Goal: Task Accomplishment & Management: Use online tool/utility

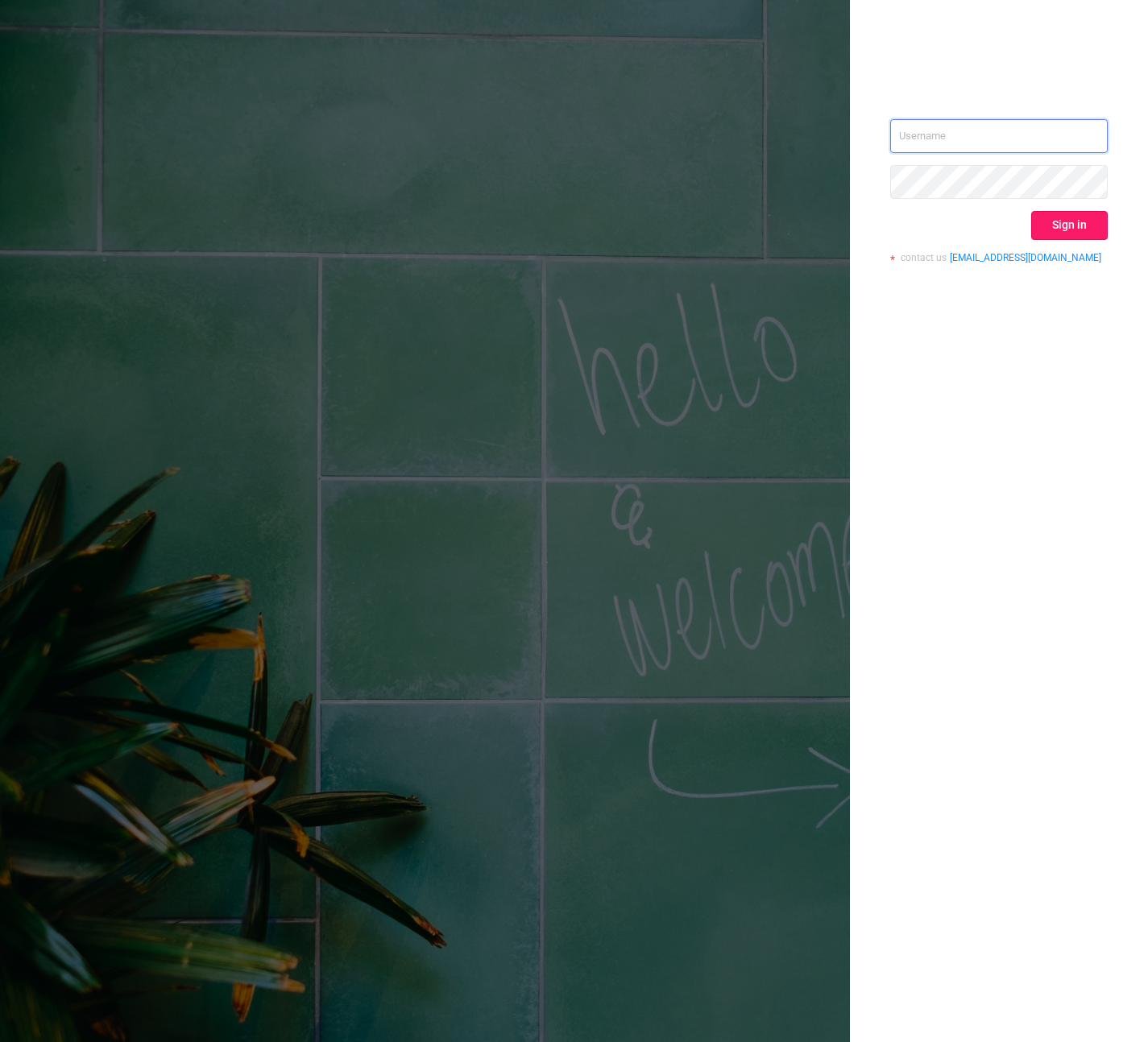
type input "[PERSON_NAME][EMAIL_ADDRESS][DOMAIN_NAME]"
click at [1058, 230] on button "Sign in" at bounding box center [1069, 225] width 77 height 29
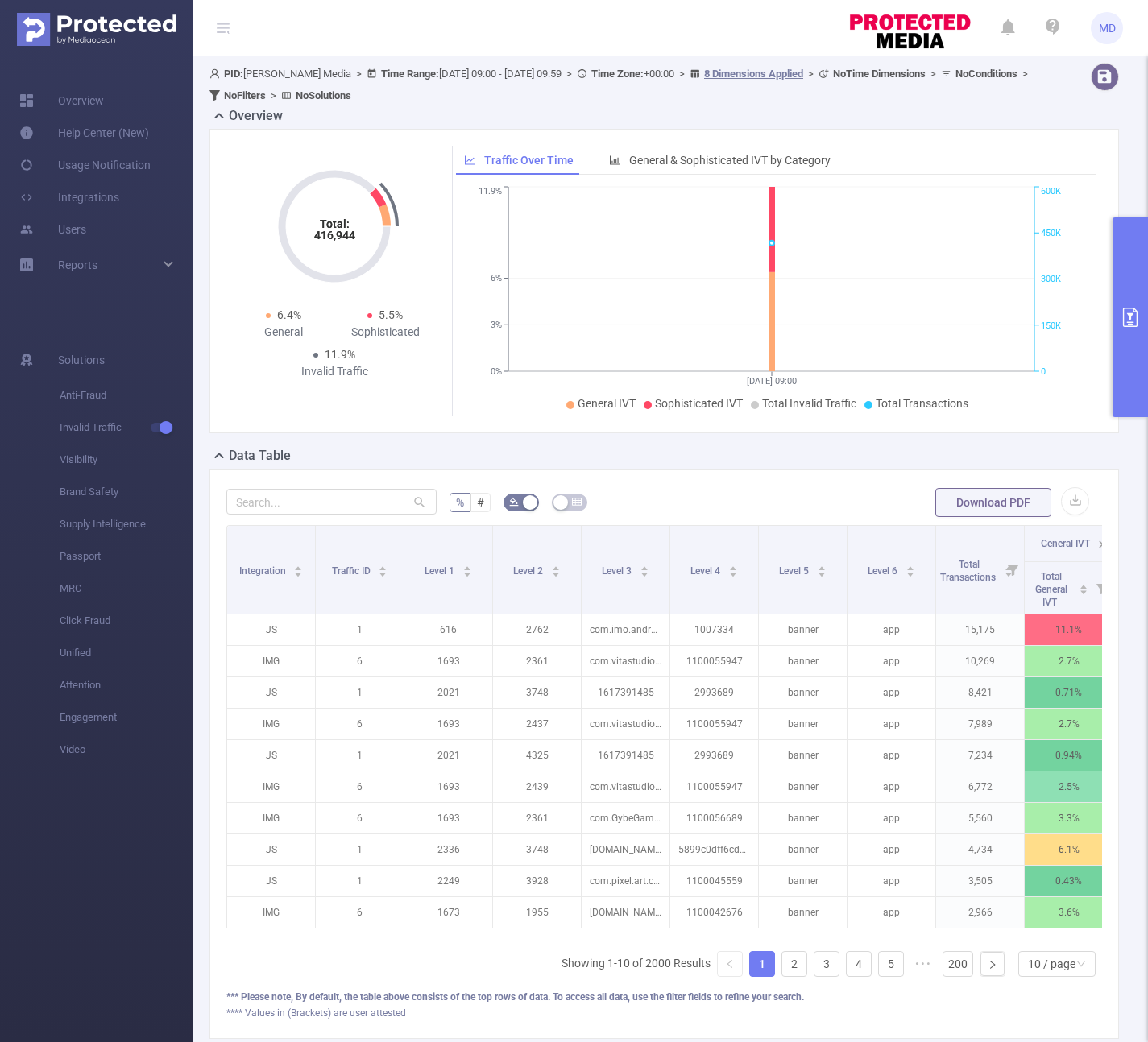
click at [1124, 359] on button "primary" at bounding box center [1131, 317] width 36 height 200
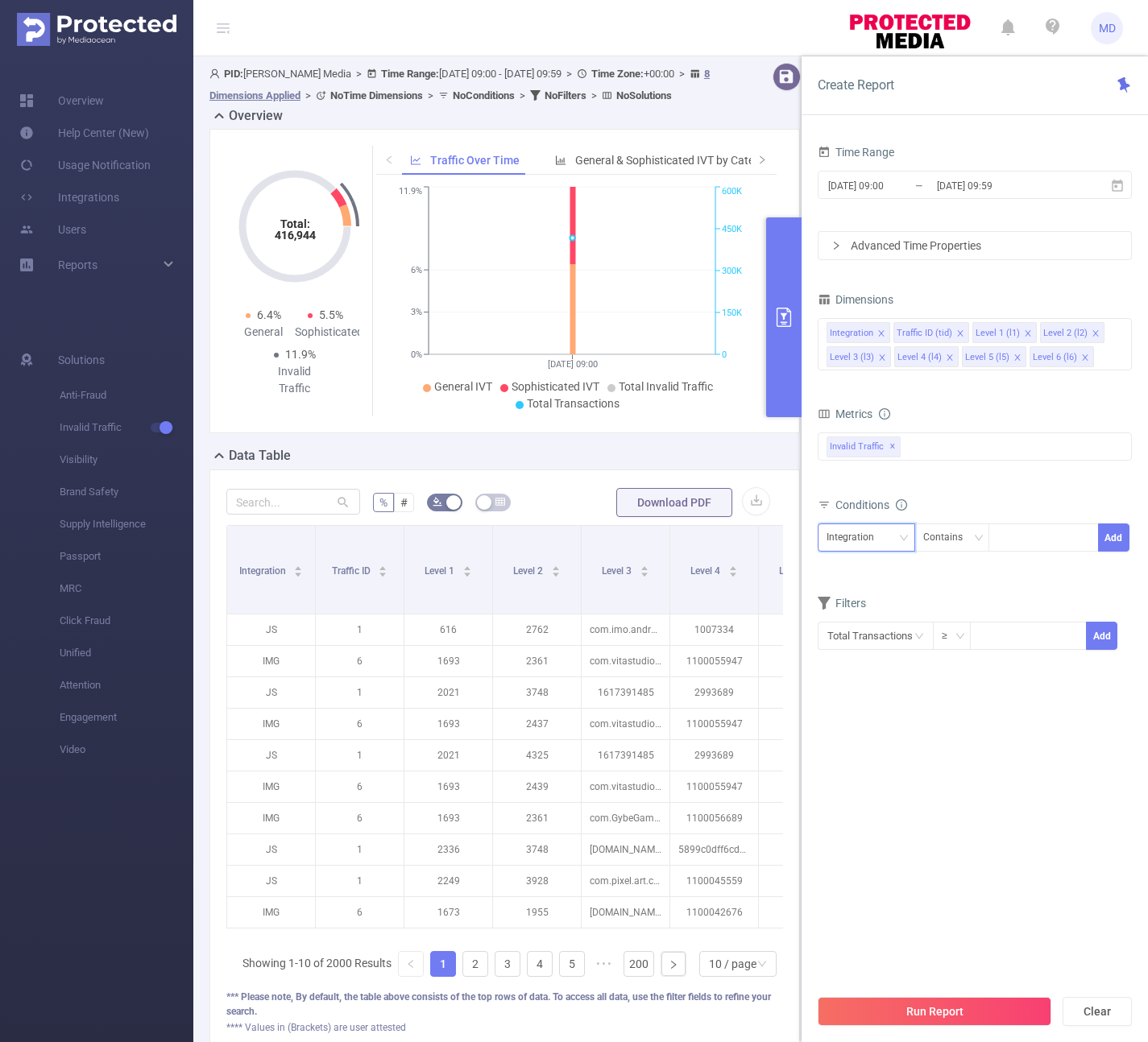
click at [874, 530] on div "Integration" at bounding box center [855, 537] width 59 height 27
click at [868, 670] on li "Level 3 (l3)" at bounding box center [866, 674] width 98 height 26
click at [1021, 533] on div at bounding box center [1043, 537] width 93 height 27
paste input "com.vitastudio.mahjong"
type input "com.vitastudio.mahjong"
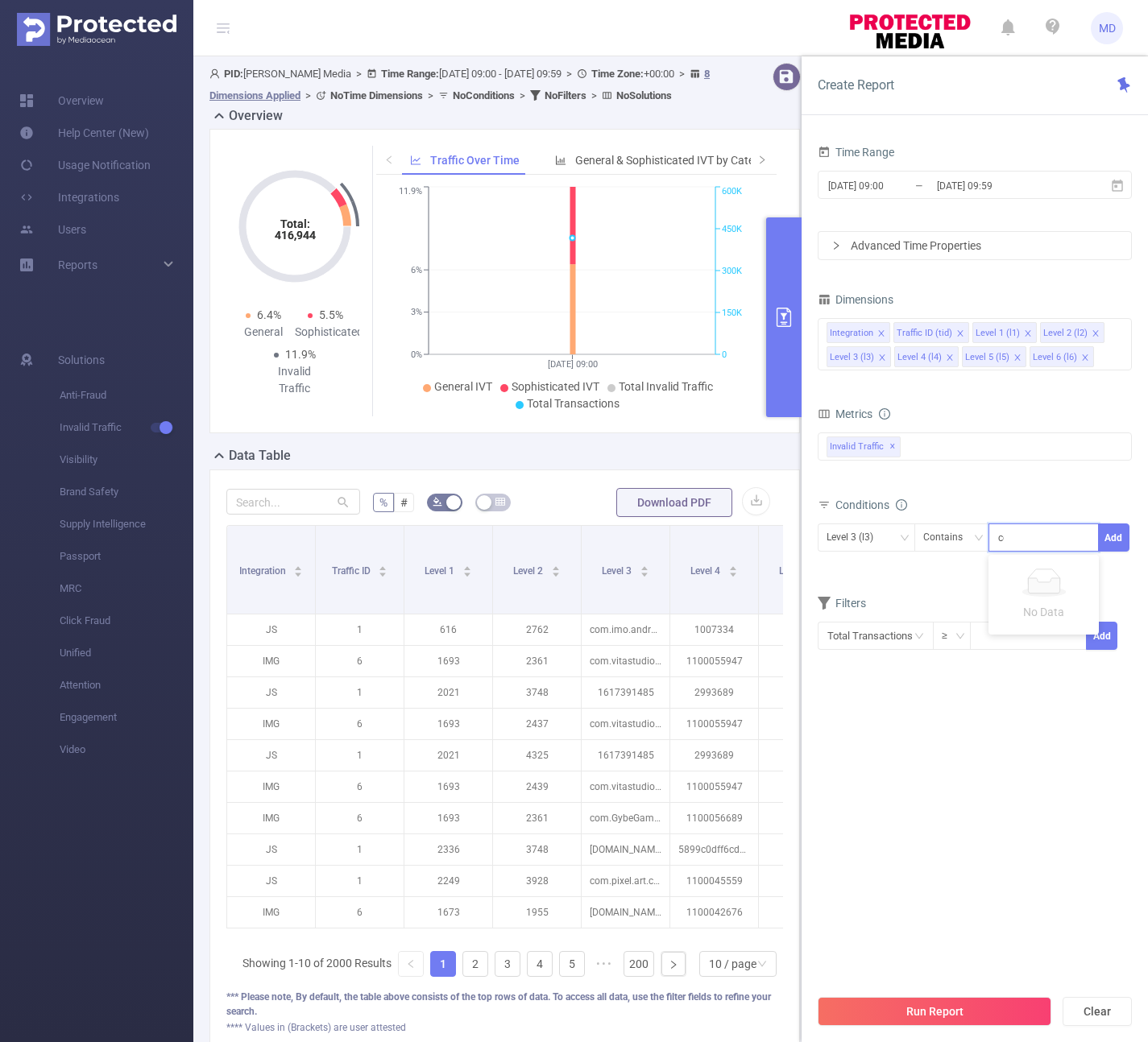
scroll to position [0, 13]
click at [1038, 576] on li "com.vitastudio.mahjong" at bounding box center [1067, 571] width 158 height 26
click at [1067, 494] on div "Conditions" at bounding box center [975, 507] width 315 height 27
click at [957, 335] on icon "icon: close" at bounding box center [961, 333] width 8 height 8
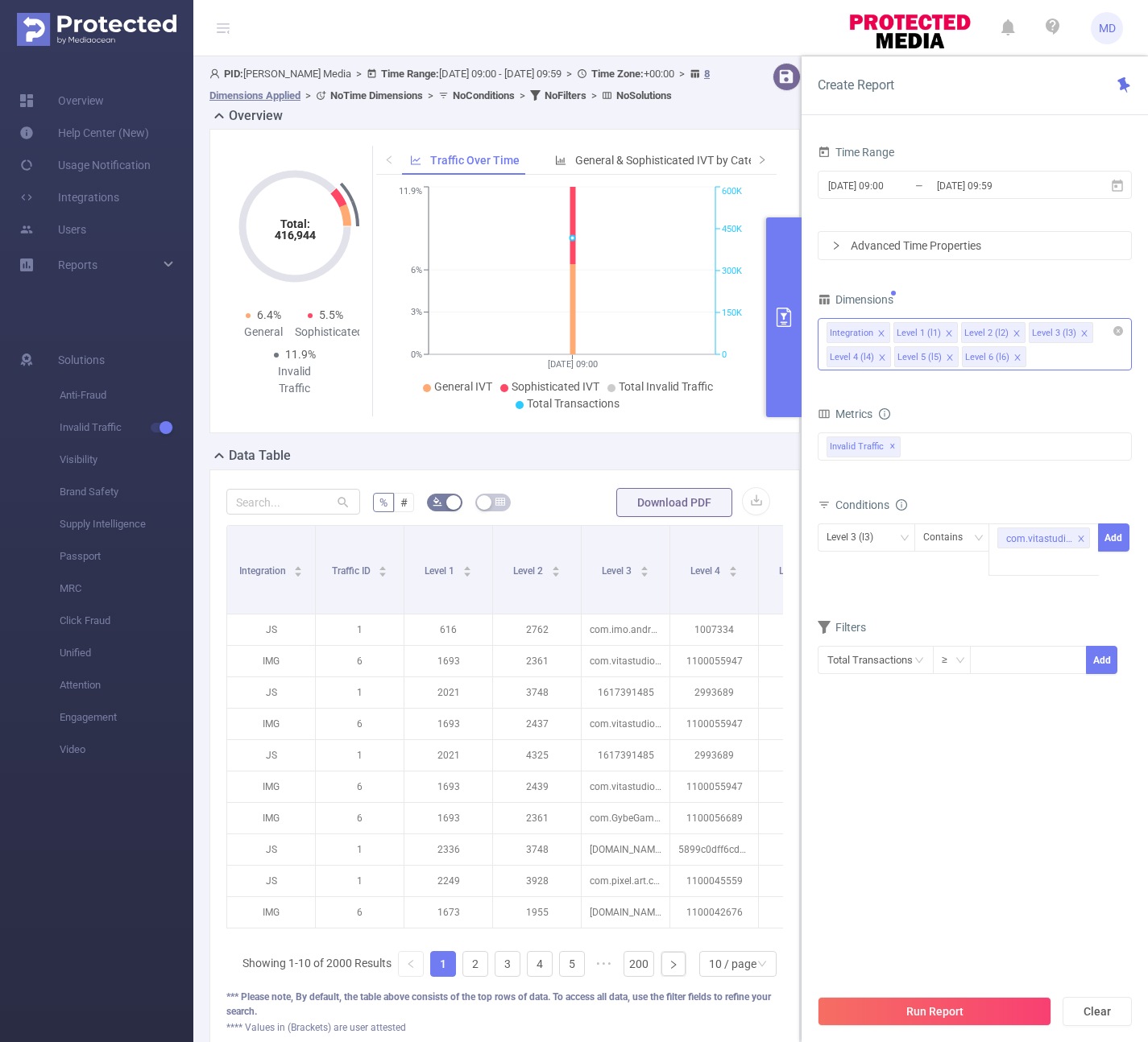
click at [1013, 332] on icon "icon: close" at bounding box center [1017, 333] width 8 height 8
click at [945, 172] on span "[DATE] 09:00 _ [DATE] 09:59" at bounding box center [975, 185] width 315 height 28
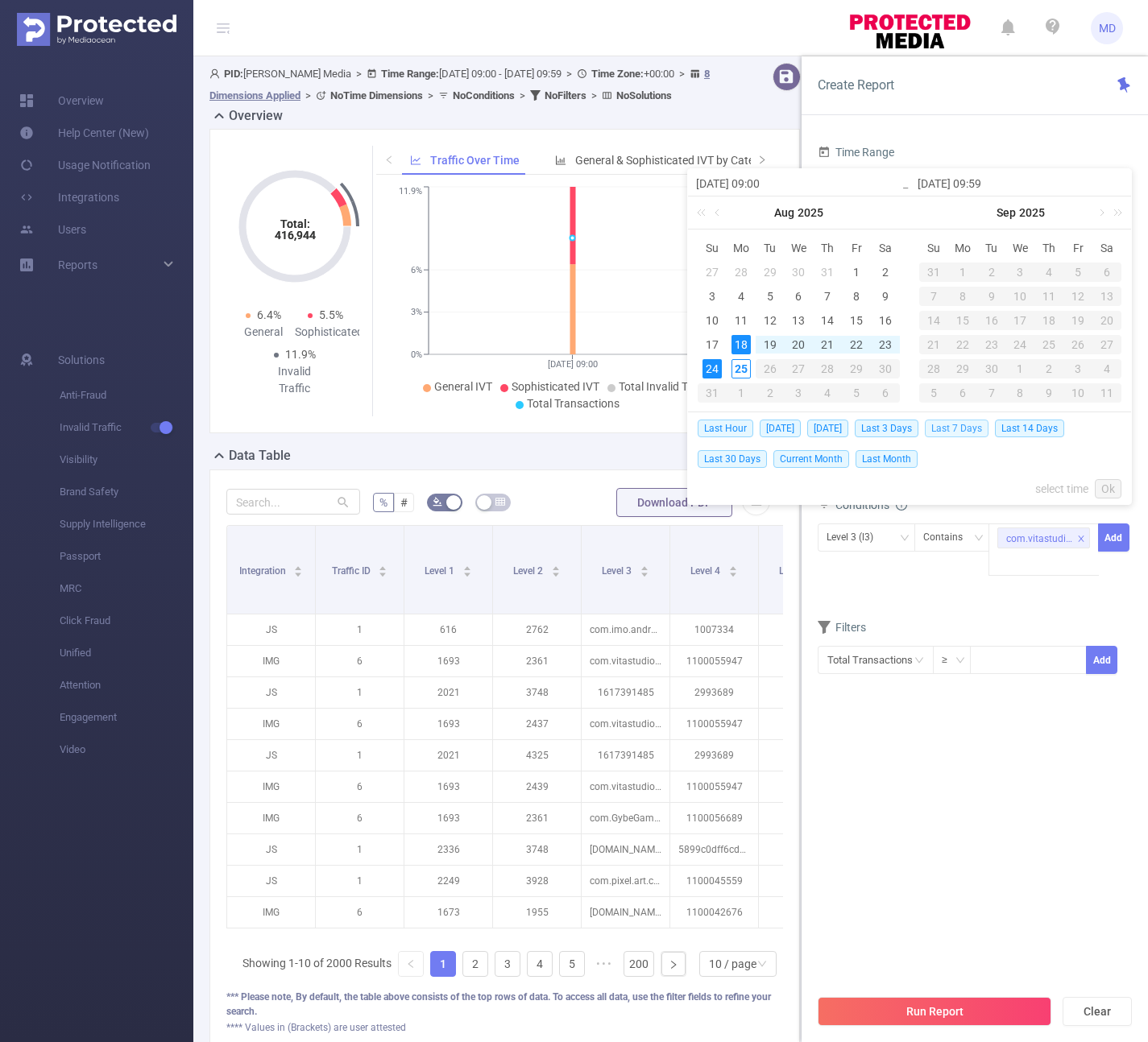
click at [968, 431] on span "Last 7 Days" at bounding box center [957, 429] width 64 height 18
type input "[DATE] 00:00"
type input "[DATE] 23:59"
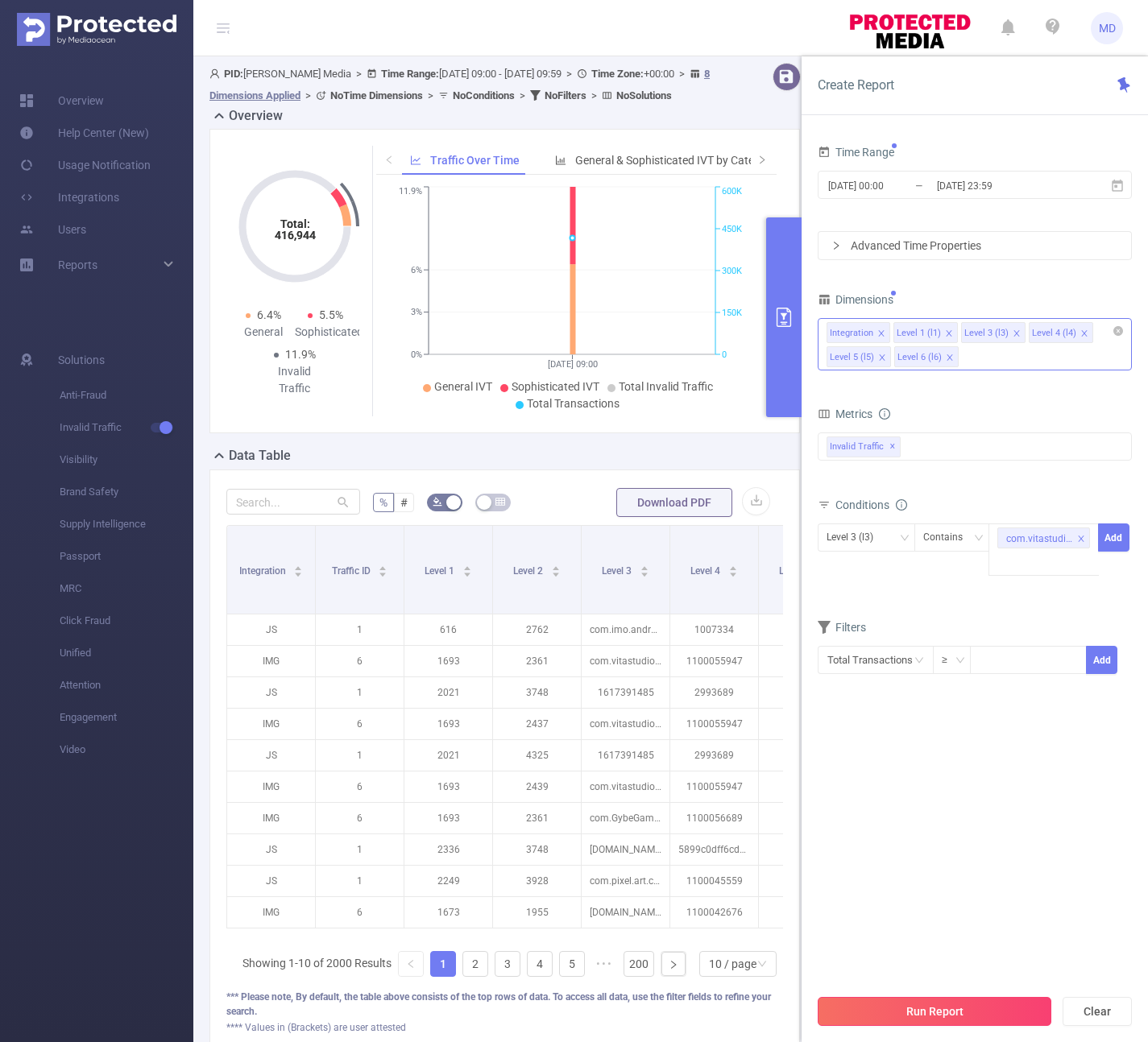
click at [882, 1018] on button "Run Report" at bounding box center [934, 1011] width 234 height 29
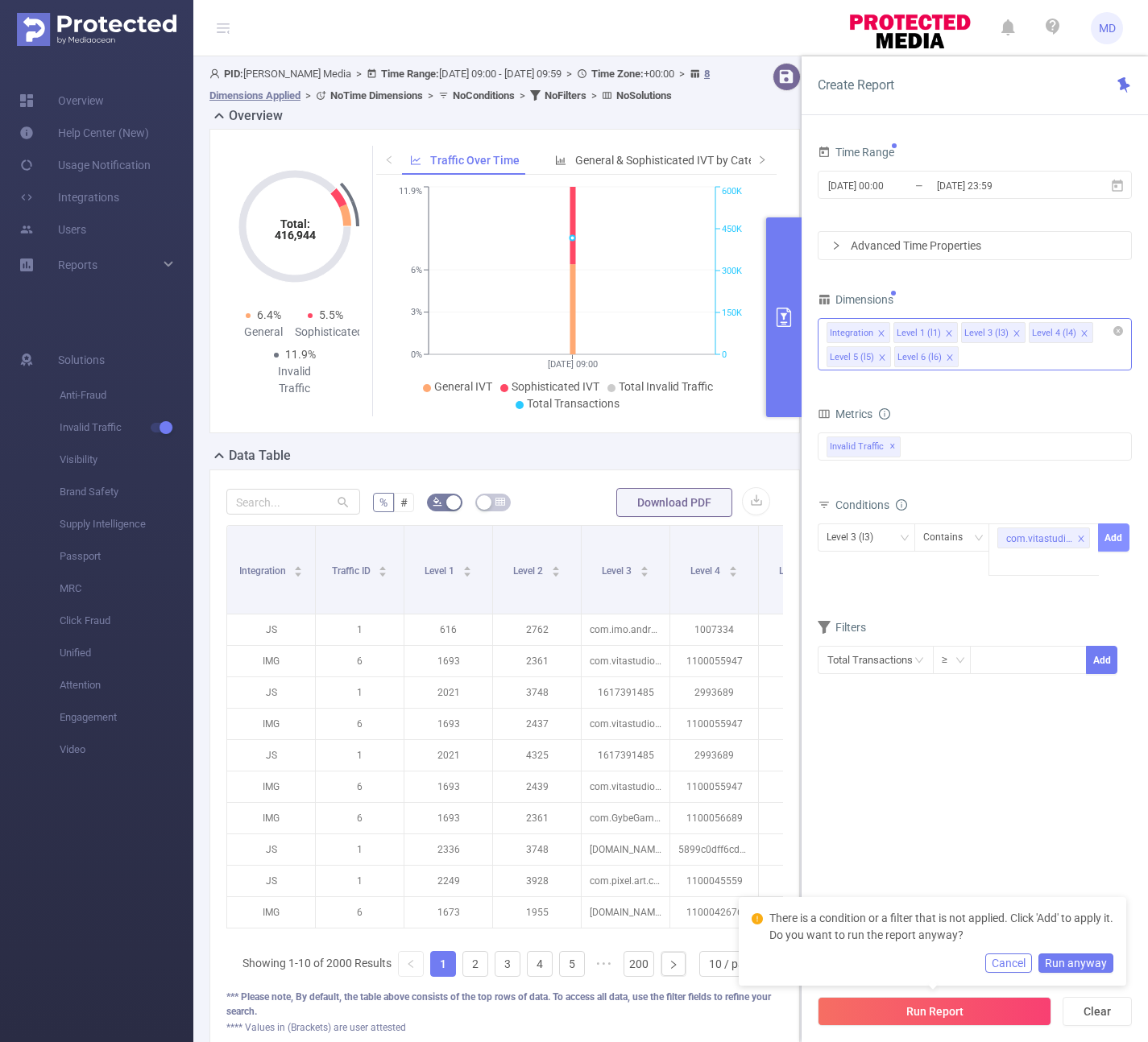
click at [1116, 545] on button "Add" at bounding box center [1114, 537] width 32 height 28
click at [925, 1007] on button "Run Report" at bounding box center [934, 1011] width 234 height 29
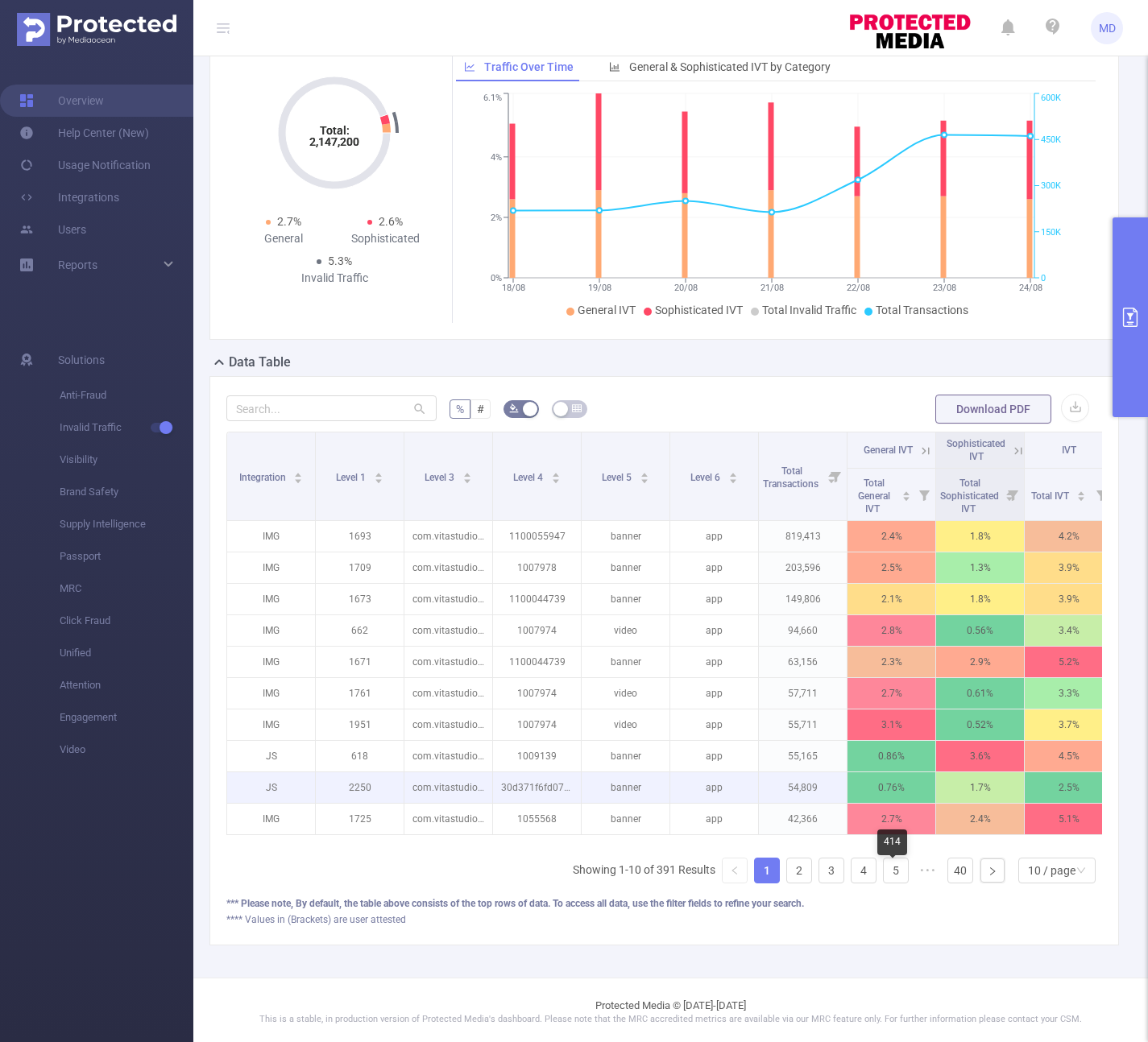
scroll to position [109, 0]
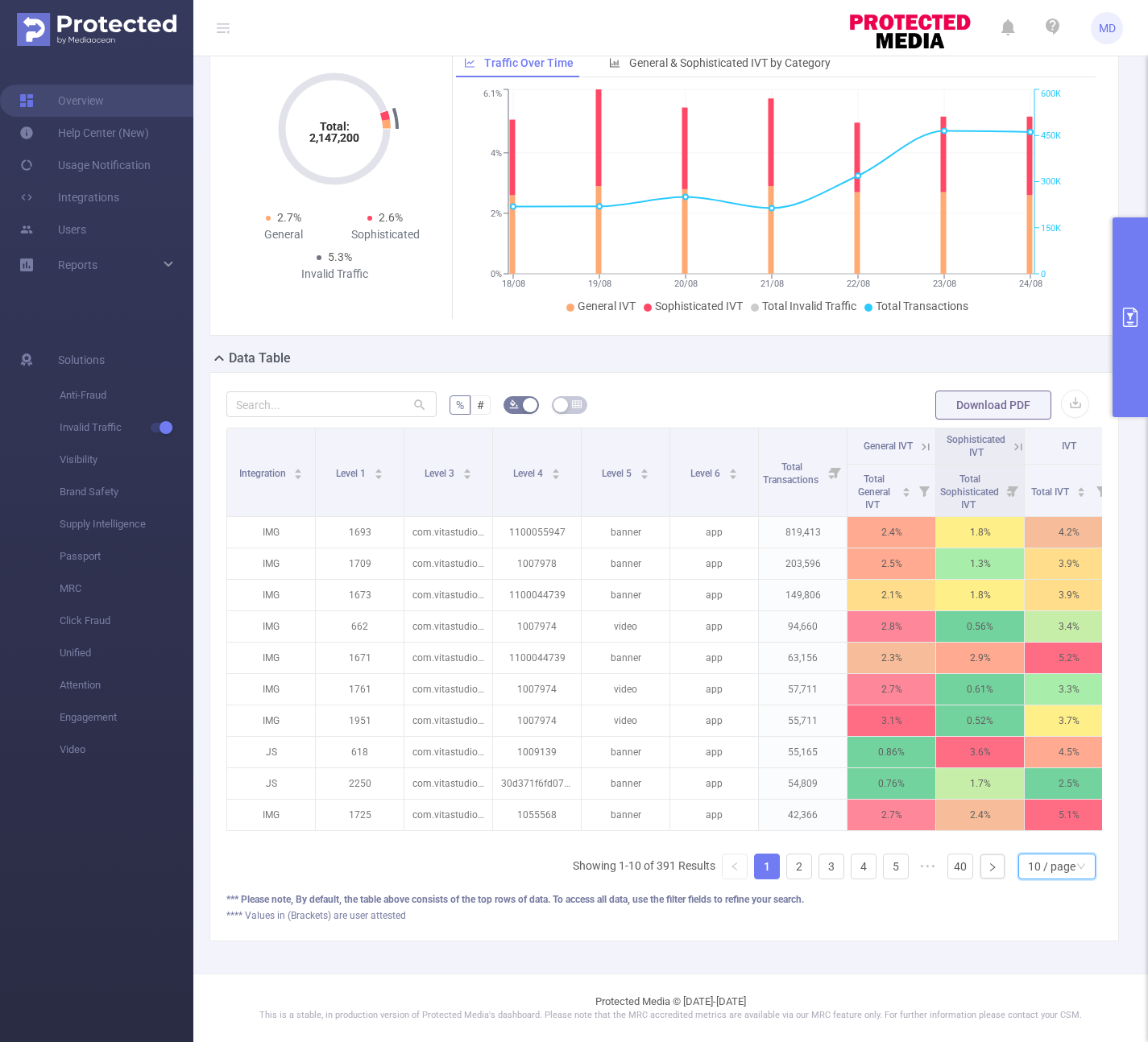
click at [1029, 868] on div "10 / page" at bounding box center [1052, 867] width 48 height 24
click at [1041, 842] on li "50 / page" at bounding box center [1044, 850] width 78 height 26
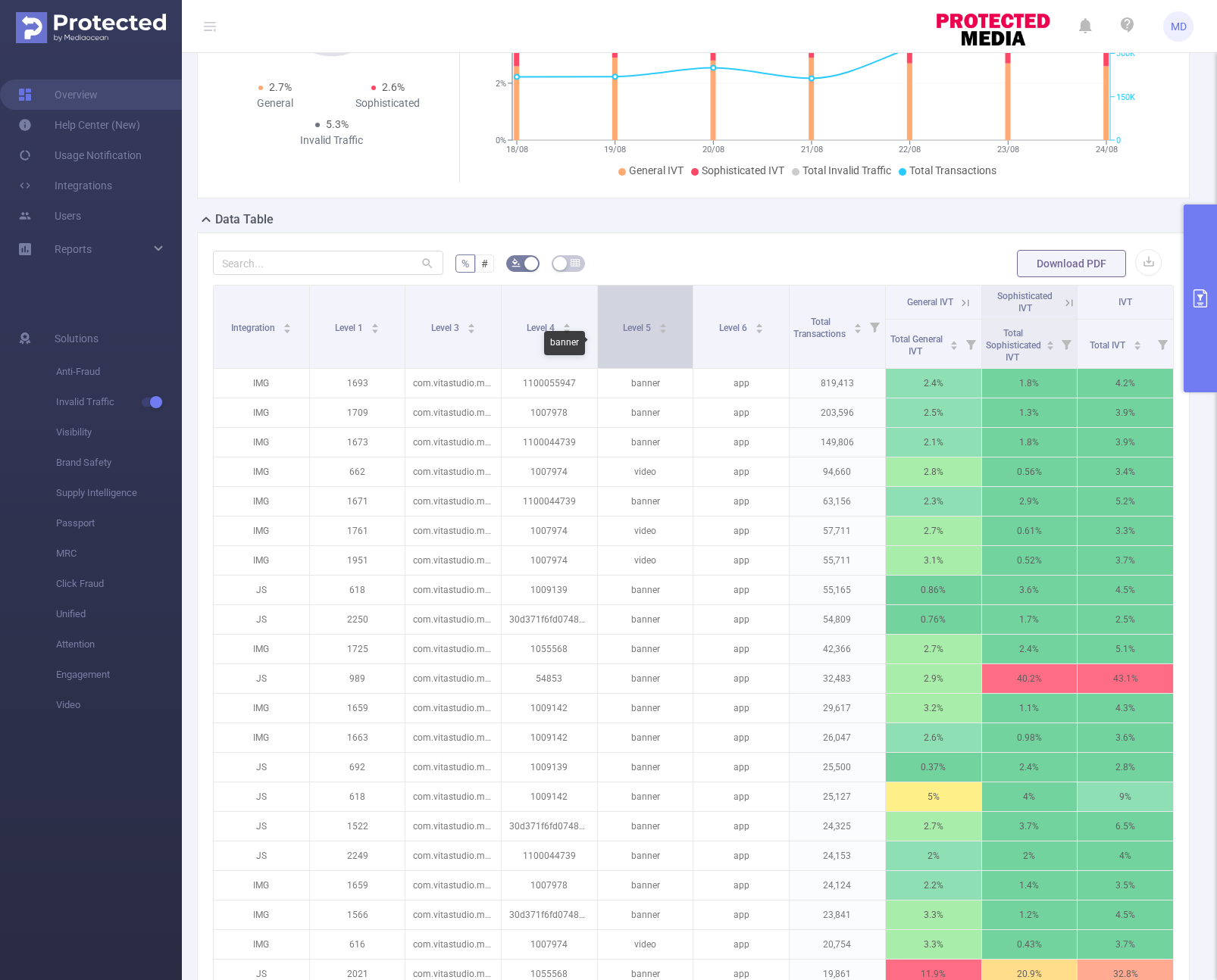
scroll to position [111, 0]
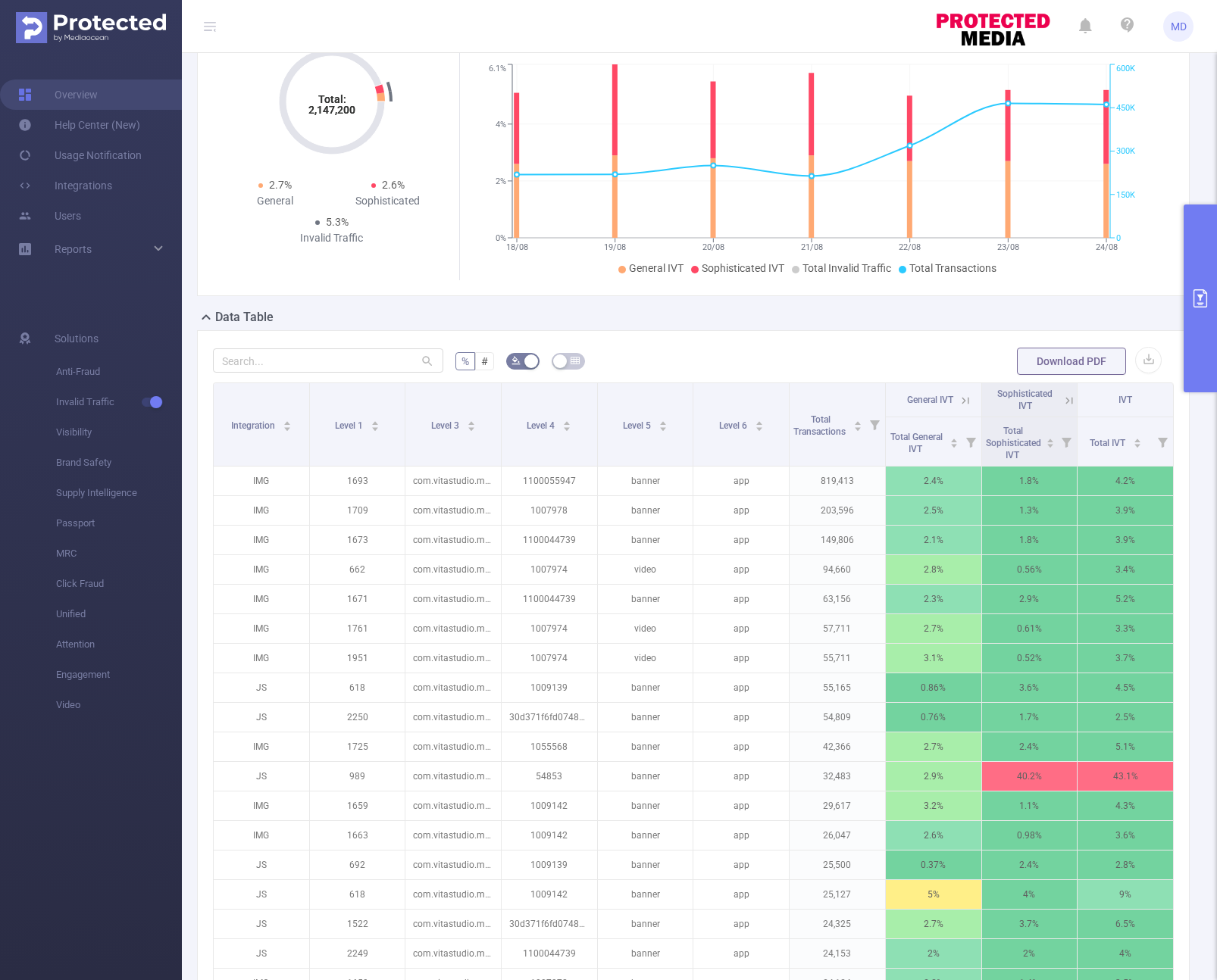
drag, startPoint x: 1209, startPoint y: 325, endPoint x: 800, endPoint y: 224, distance: 421.3
click at [1078, 325] on button "primary" at bounding box center [1200, 299] width 34 height 188
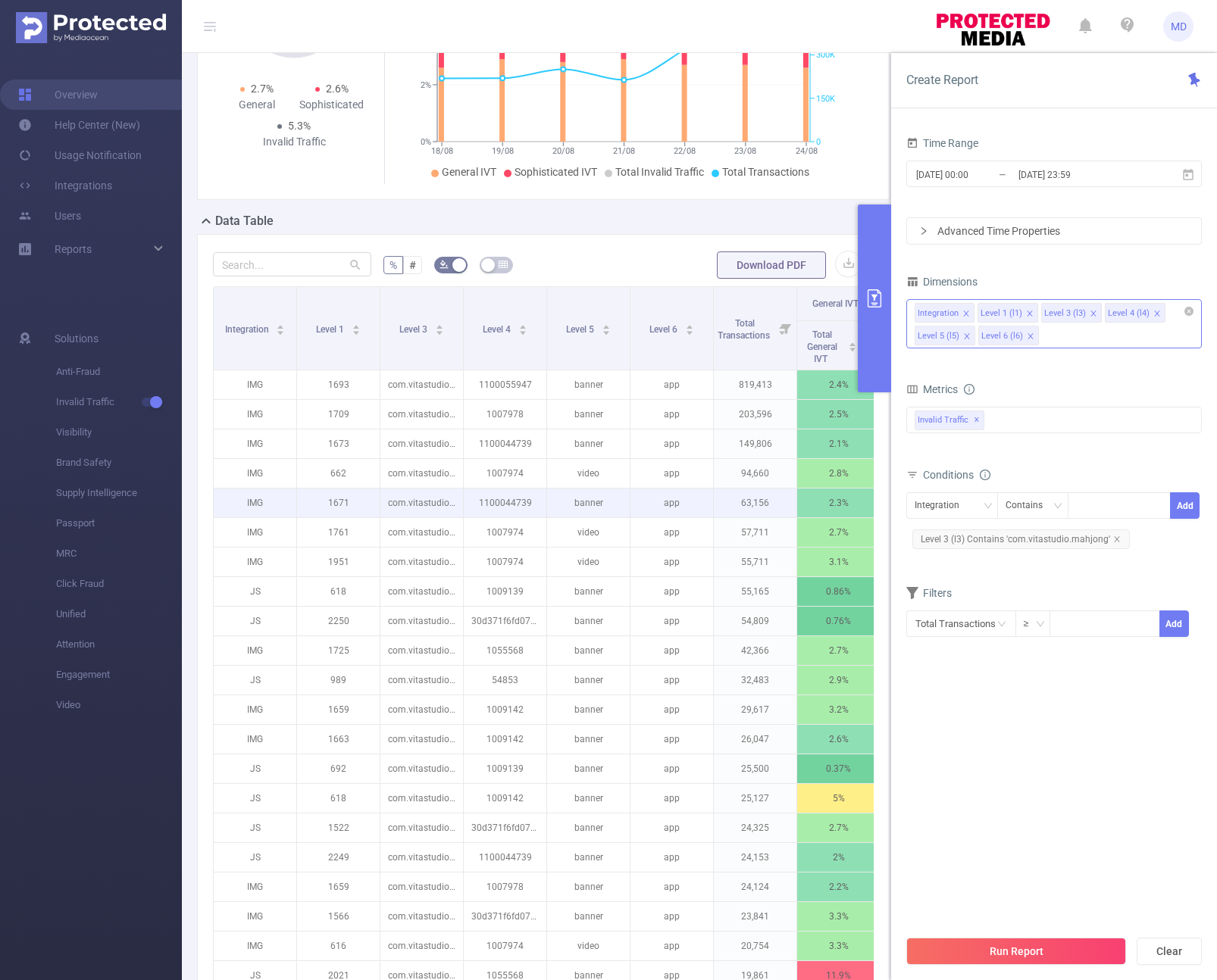
scroll to position [442, 0]
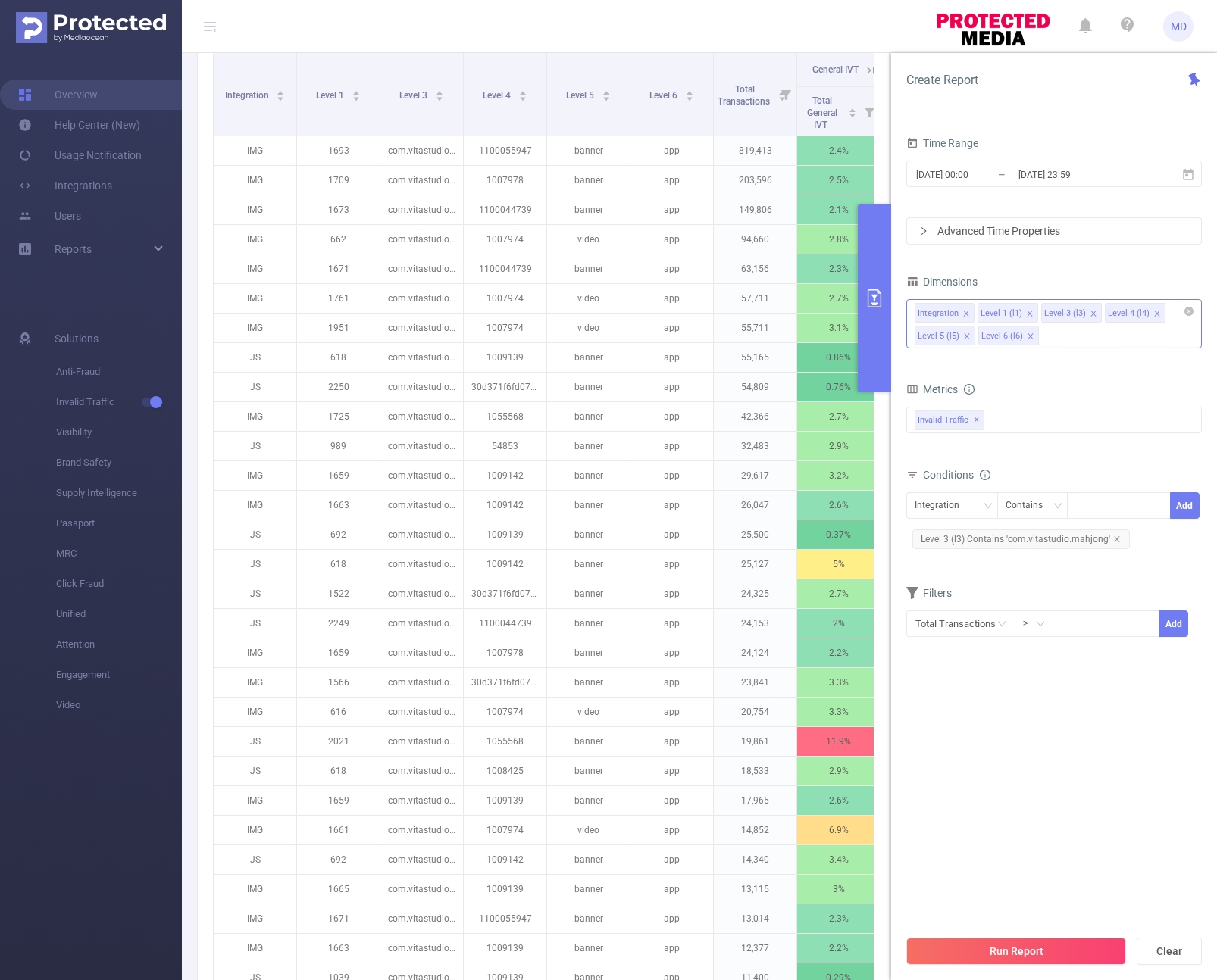
click at [883, 351] on button "primary" at bounding box center [874, 299] width 34 height 188
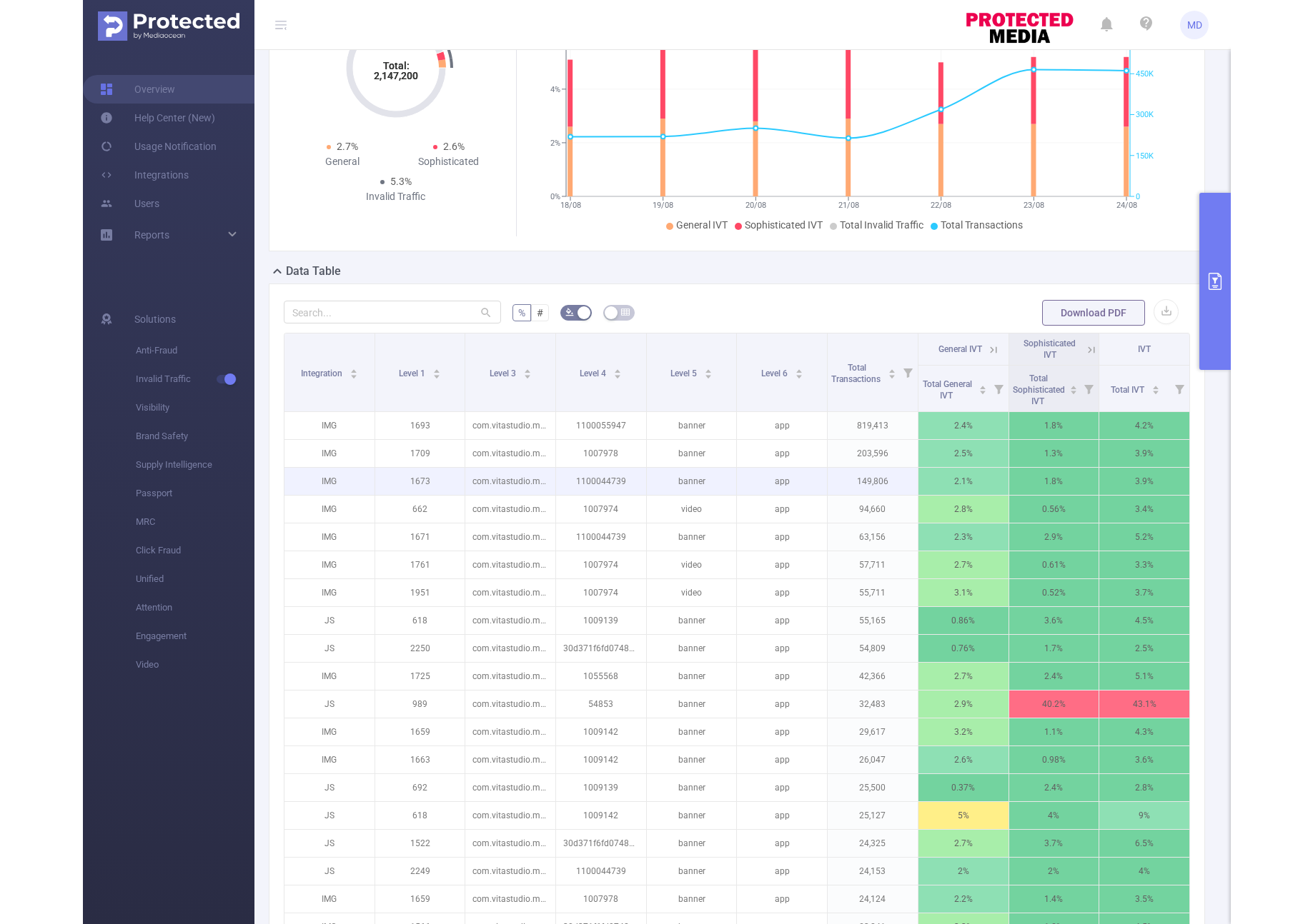
scroll to position [0, 0]
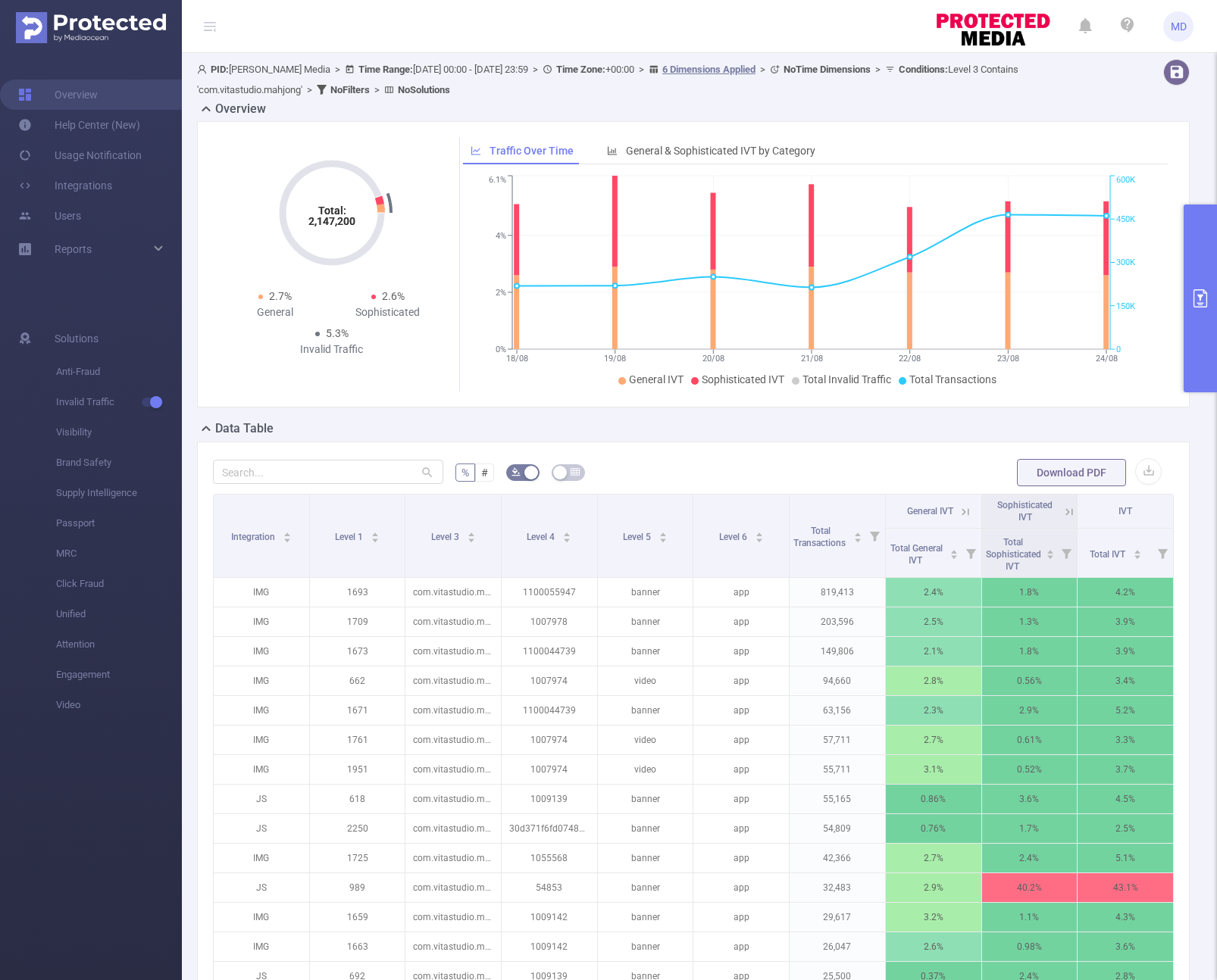
click at [1078, 286] on button "primary" at bounding box center [1200, 299] width 34 height 188
